Goal: Task Accomplishment & Management: Use online tool/utility

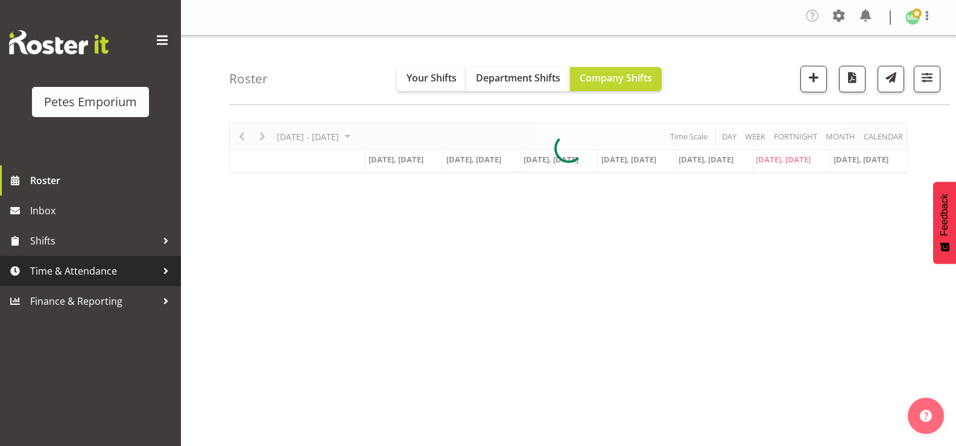
drag, startPoint x: 0, startPoint y: 0, endPoint x: 78, endPoint y: 272, distance: 283.5
click at [78, 272] on span "Time & Attendance" at bounding box center [93, 271] width 127 height 18
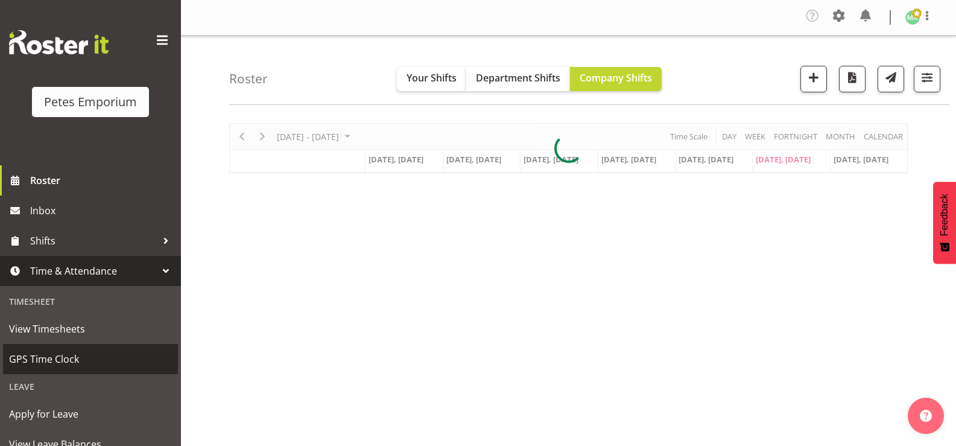
click at [71, 353] on span "GPS Time Clock" at bounding box center [90, 359] width 163 height 18
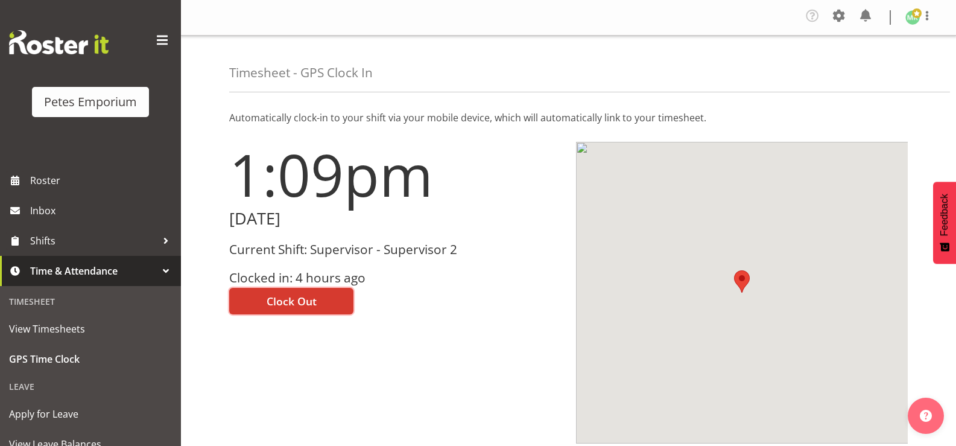
click at [272, 301] on span "Clock Out" at bounding box center [291, 301] width 50 height 16
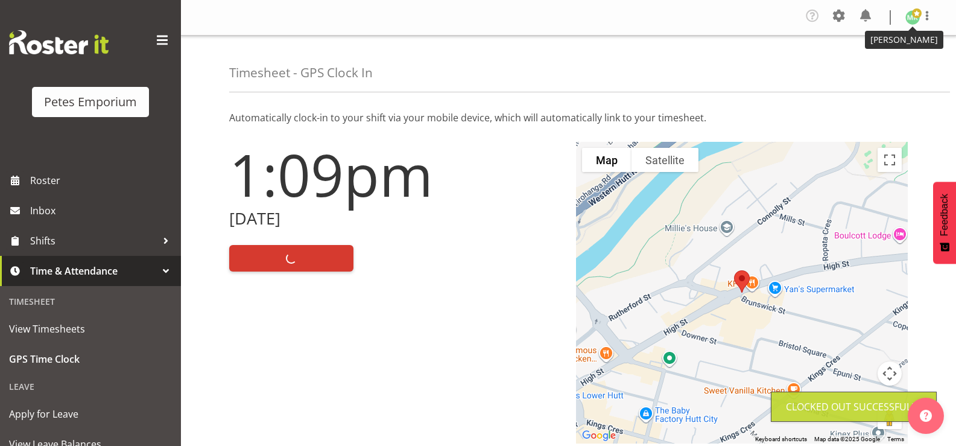
click at [912, 20] on img at bounding box center [912, 17] width 14 height 14
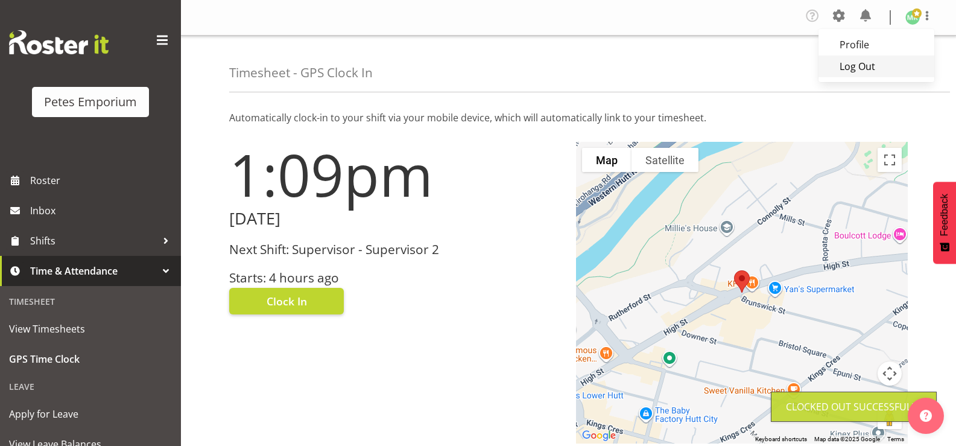
click at [855, 63] on link "Log Out" at bounding box center [876, 66] width 116 height 22
